Goal: Contribute content

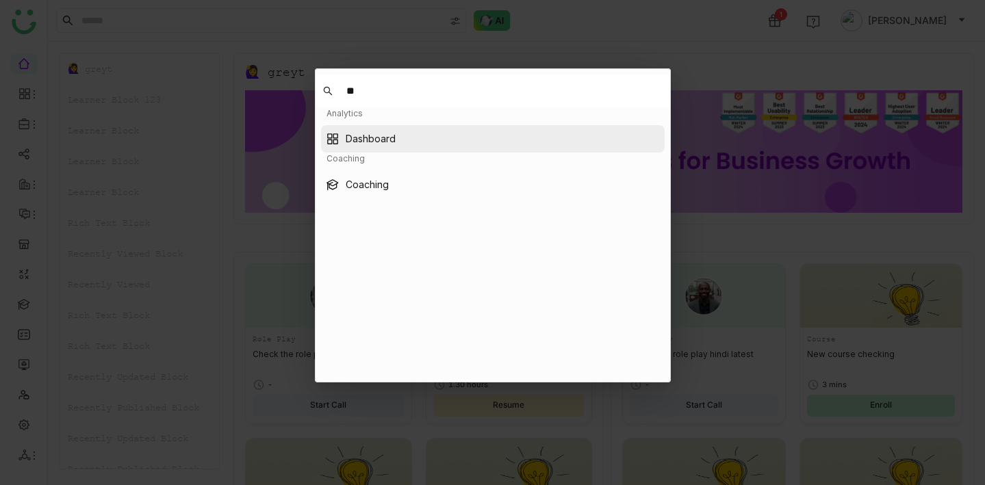
type input "*"
type input "***"
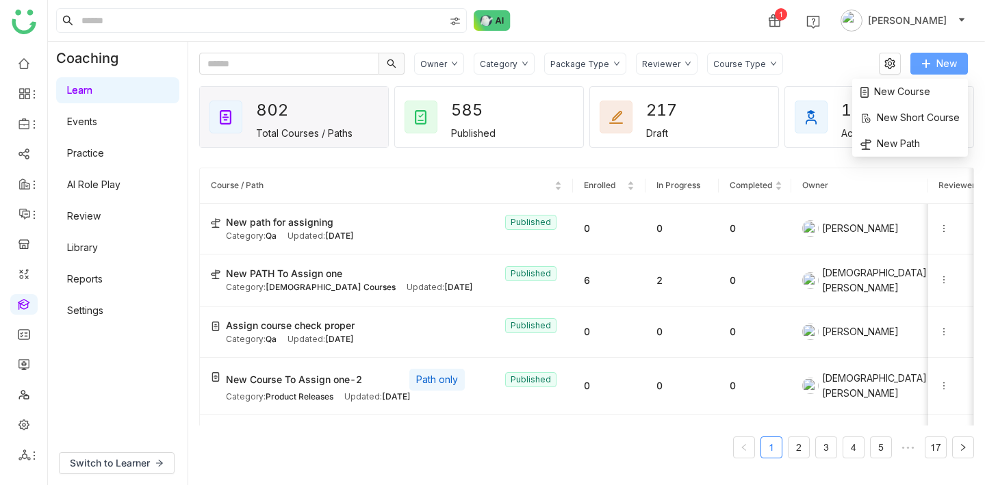
click at [955, 63] on span "New" at bounding box center [946, 63] width 21 height 15
click at [925, 92] on span "New Course" at bounding box center [895, 91] width 70 height 15
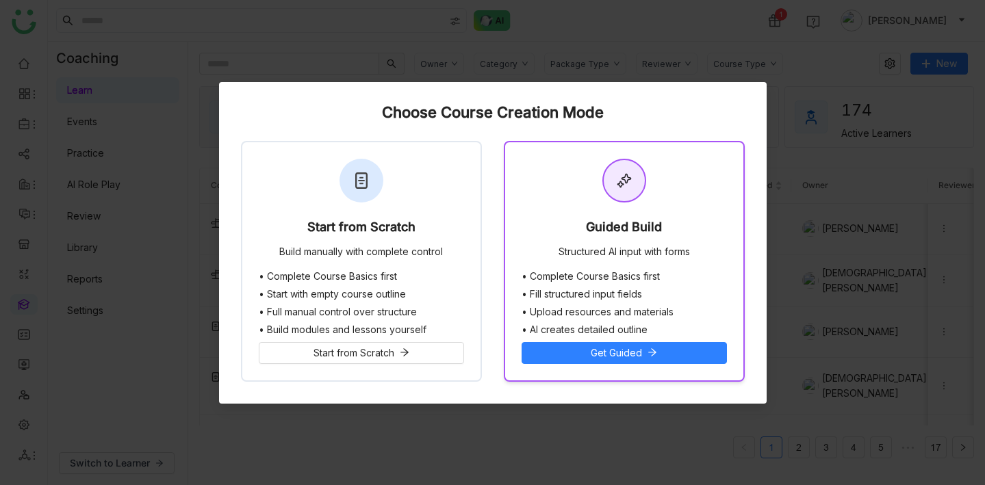
click at [647, 282] on ul "• Complete Course Basics first • Fill structured input fields • Upload resource…" at bounding box center [623, 303] width 205 height 64
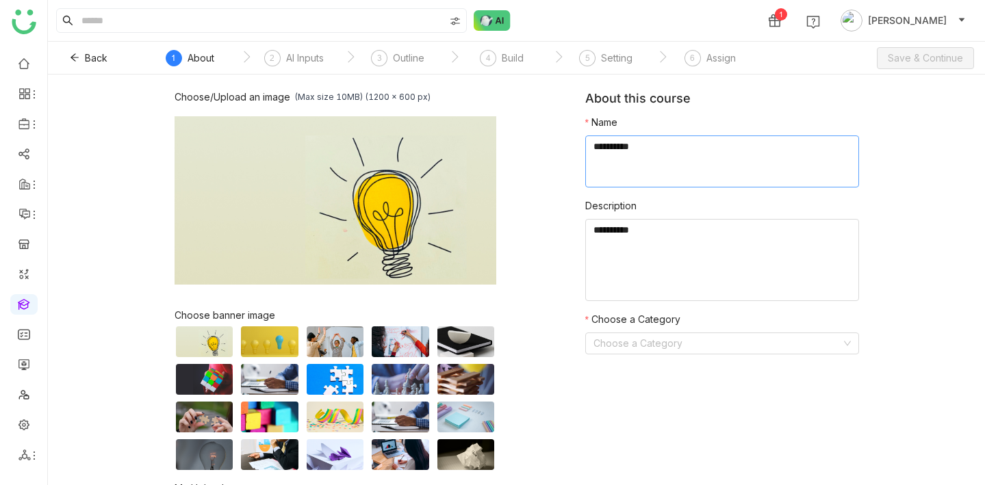
click at [666, 174] on textarea at bounding box center [722, 161] width 274 height 52
type textarea "**********"
click at [715, 363] on form "Name Description Choose a Category Choose a Category" at bounding box center [722, 240] width 274 height 250
click at [715, 339] on input at bounding box center [717, 343] width 248 height 21
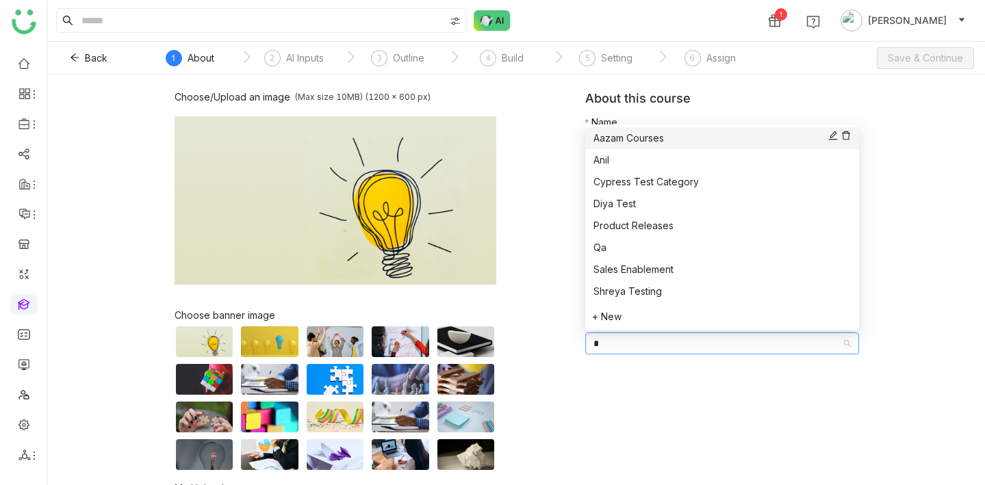
type input "*"
click at [652, 136] on div "Aazam Courses" at bounding box center [721, 138] width 257 height 15
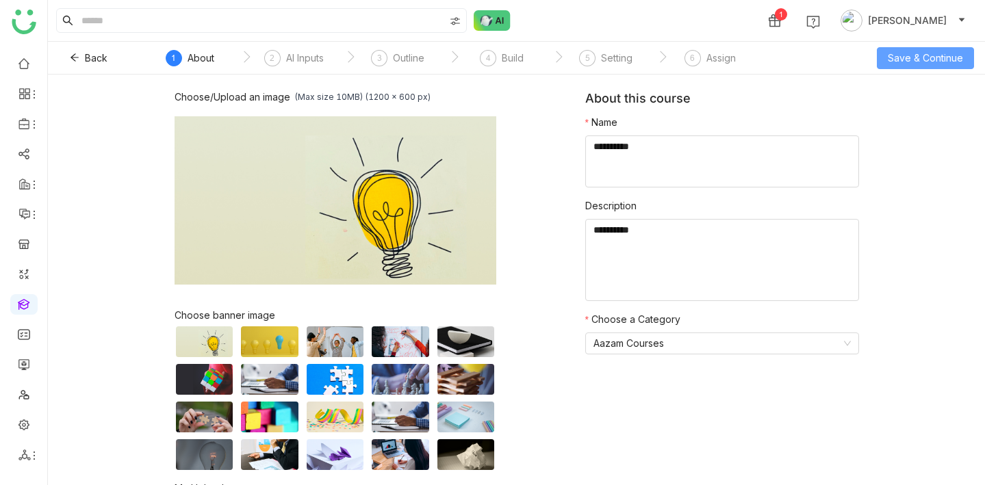
click at [899, 55] on span "Save & Continue" at bounding box center [924, 58] width 75 height 15
